Goal: Check status: Check status

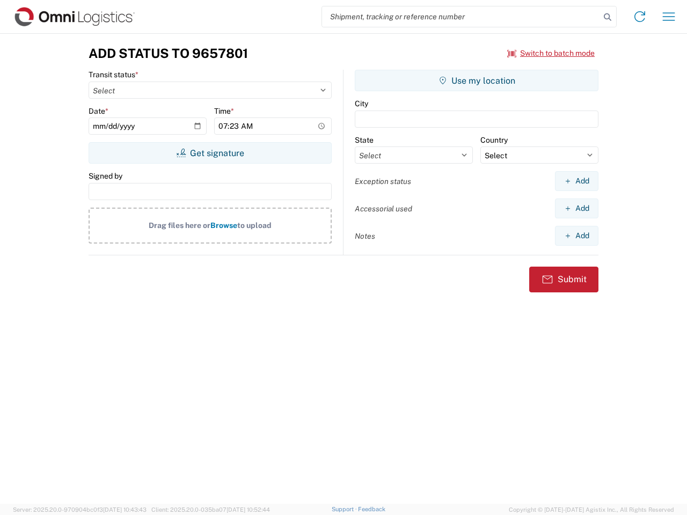
click at [461, 17] on input "search" at bounding box center [461, 16] width 278 height 20
click at [607, 17] on icon at bounding box center [607, 17] width 15 height 15
click at [639, 17] on icon at bounding box center [639, 16] width 17 height 17
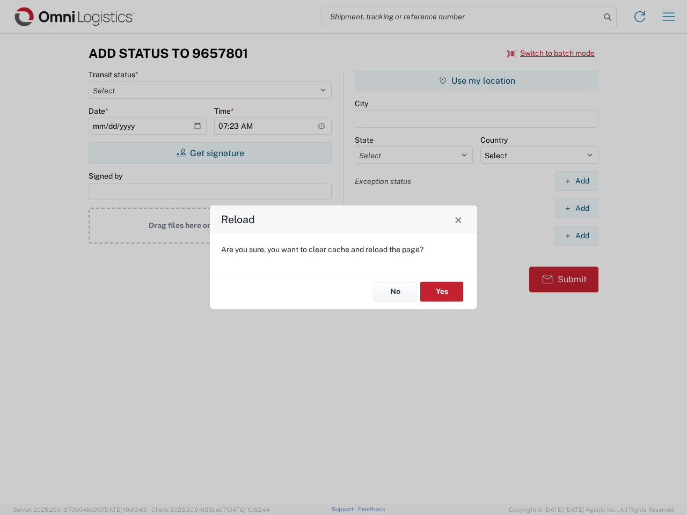
click at [668, 17] on div "Reload Are you sure, you want to clear cache and reload the page? No Yes" at bounding box center [343, 257] width 687 height 515
click at [551, 53] on div "Reload Are you sure, you want to clear cache and reload the page? No Yes" at bounding box center [343, 257] width 687 height 515
click at [210, 153] on div "Reload Are you sure, you want to clear cache and reload the page? No Yes" at bounding box center [343, 257] width 687 height 515
click at [476, 80] on div "Reload Are you sure, you want to clear cache and reload the page? No Yes" at bounding box center [343, 257] width 687 height 515
click at [576, 181] on div "Reload Are you sure, you want to clear cache and reload the page? No Yes" at bounding box center [343, 257] width 687 height 515
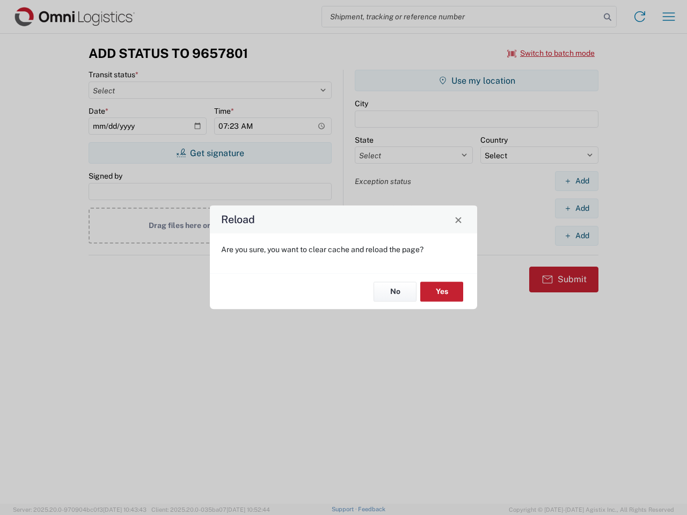
click at [576, 208] on div "Reload Are you sure, you want to clear cache and reload the page? No Yes" at bounding box center [343, 257] width 687 height 515
click at [576, 235] on div "Reload Are you sure, you want to clear cache and reload the page? No Yes" at bounding box center [343, 257] width 687 height 515
